Goal: Navigation & Orientation: Find specific page/section

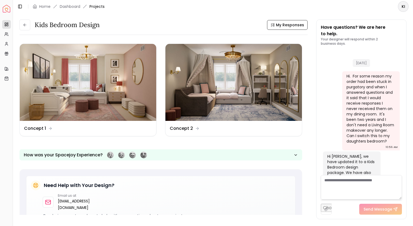
scroll to position [511, 0]
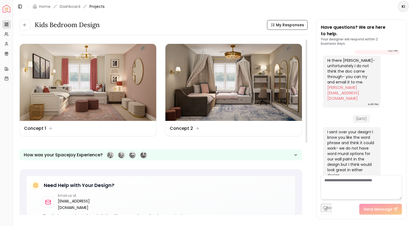
click at [24, 140] on div "Design Name Concept 1 Design Name Concept 2 How was your Spacejoy Experience?" at bounding box center [160, 104] width 283 height 121
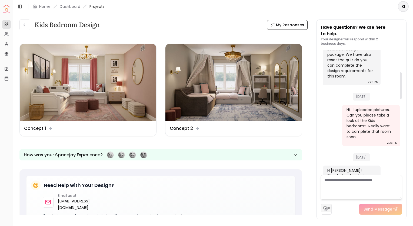
scroll to position [105, 0]
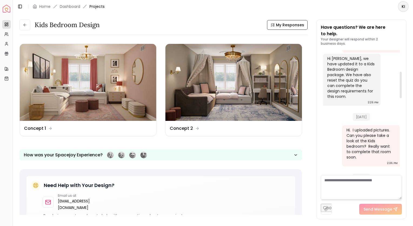
drag, startPoint x: 400, startPoint y: 156, endPoint x: 390, endPoint y: 73, distance: 83.4
click at [400, 73] on div at bounding box center [401, 85] width 2 height 27
click at [71, 6] on link "Dashboard" at bounding box center [70, 6] width 21 height 5
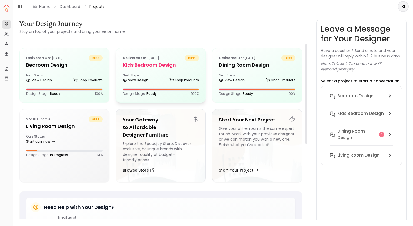
click at [154, 89] on div at bounding box center [161, 89] width 76 height 2
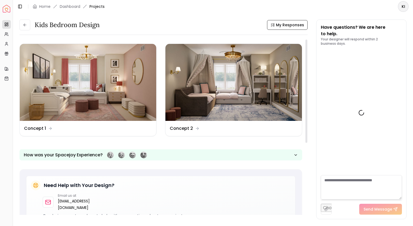
scroll to position [511, 0]
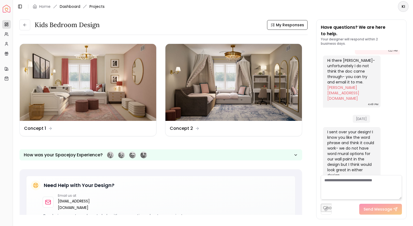
click at [69, 5] on link "Dashboard" at bounding box center [70, 6] width 21 height 5
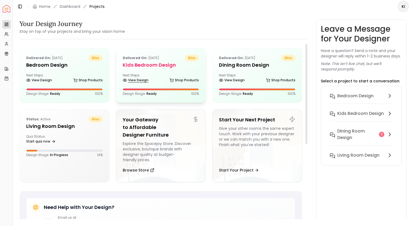
click at [141, 78] on link "View Design" at bounding box center [136, 80] width 26 height 8
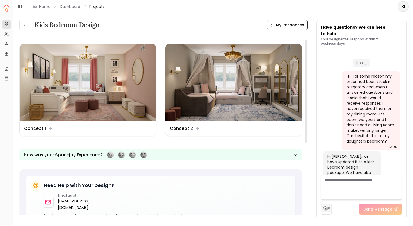
scroll to position [511, 0]
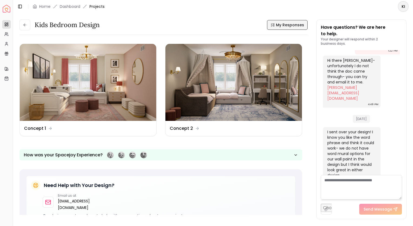
click at [283, 25] on span "My Responses" at bounding box center [290, 24] width 28 height 5
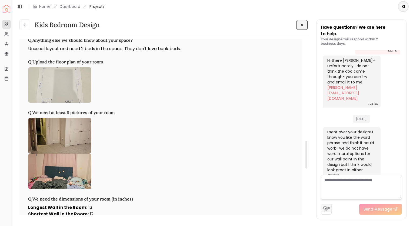
scroll to position [644, 0]
click at [73, 93] on img at bounding box center [59, 84] width 63 height 35
